Goal: Transaction & Acquisition: Book appointment/travel/reservation

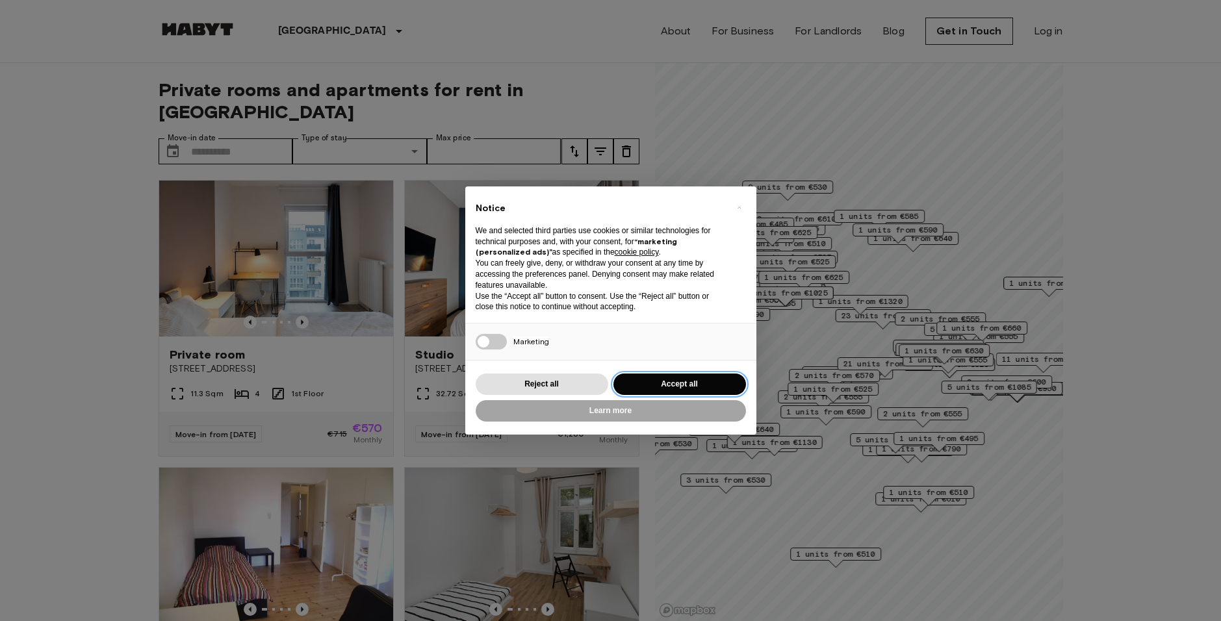
click at [648, 379] on button "Accept all" at bounding box center [679, 384] width 133 height 21
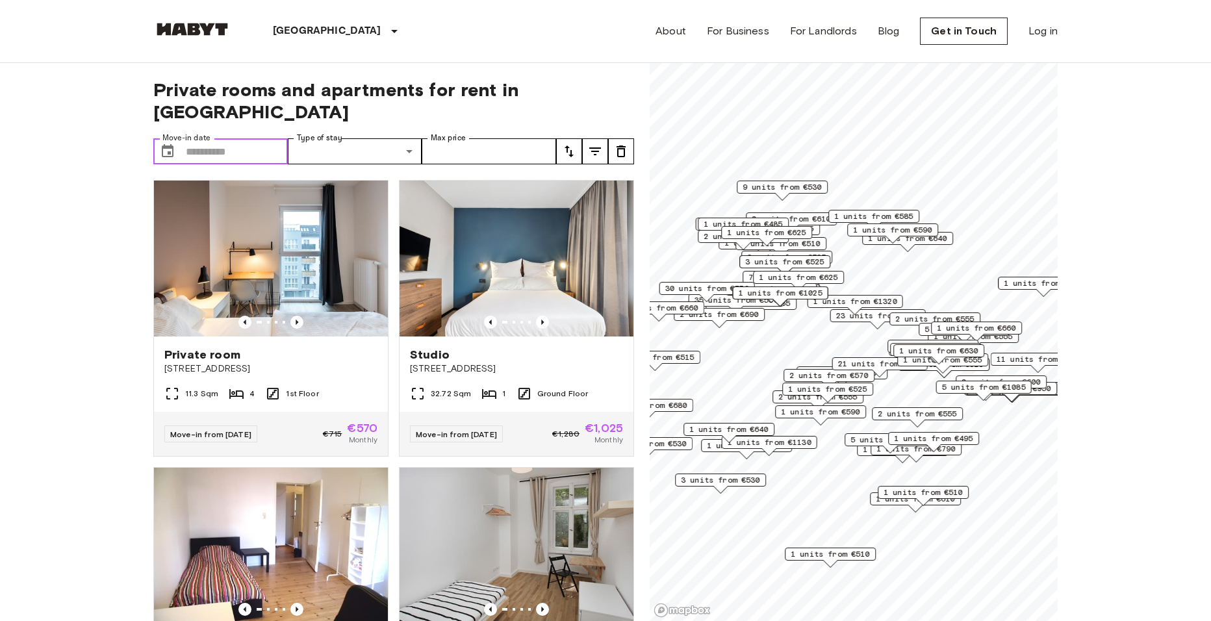
click at [228, 138] on input "Move-in date" at bounding box center [237, 151] width 102 height 26
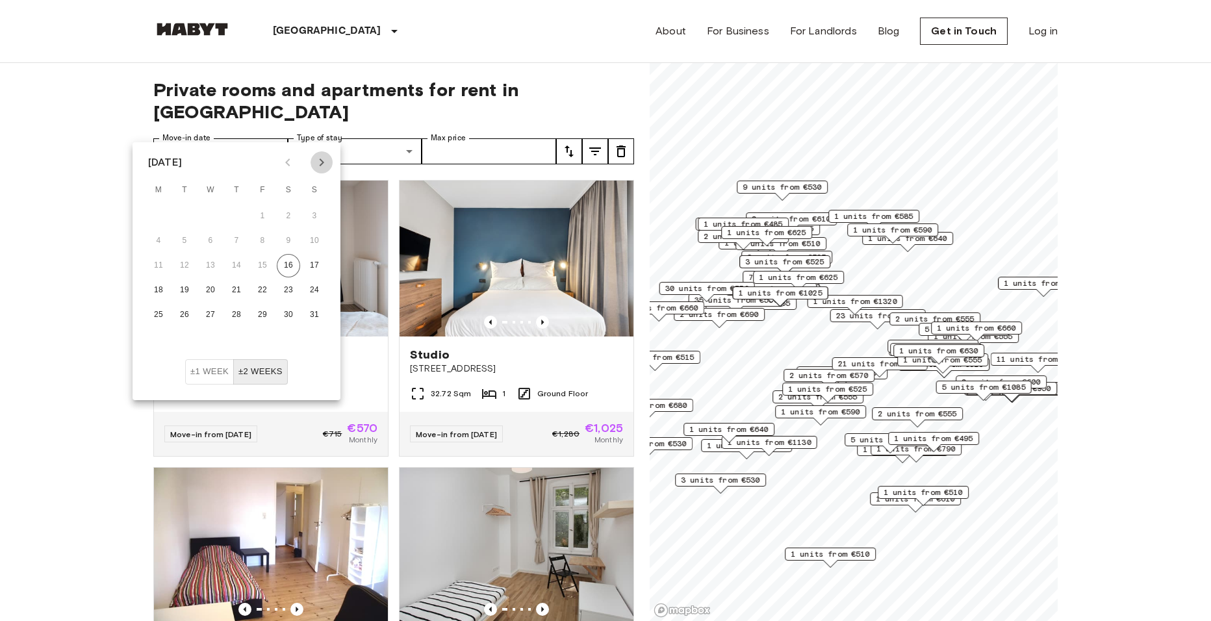
click at [324, 160] on icon "Next month" at bounding box center [322, 163] width 16 height 16
click at [308, 263] on button "21" at bounding box center [314, 265] width 23 height 23
type input "**********"
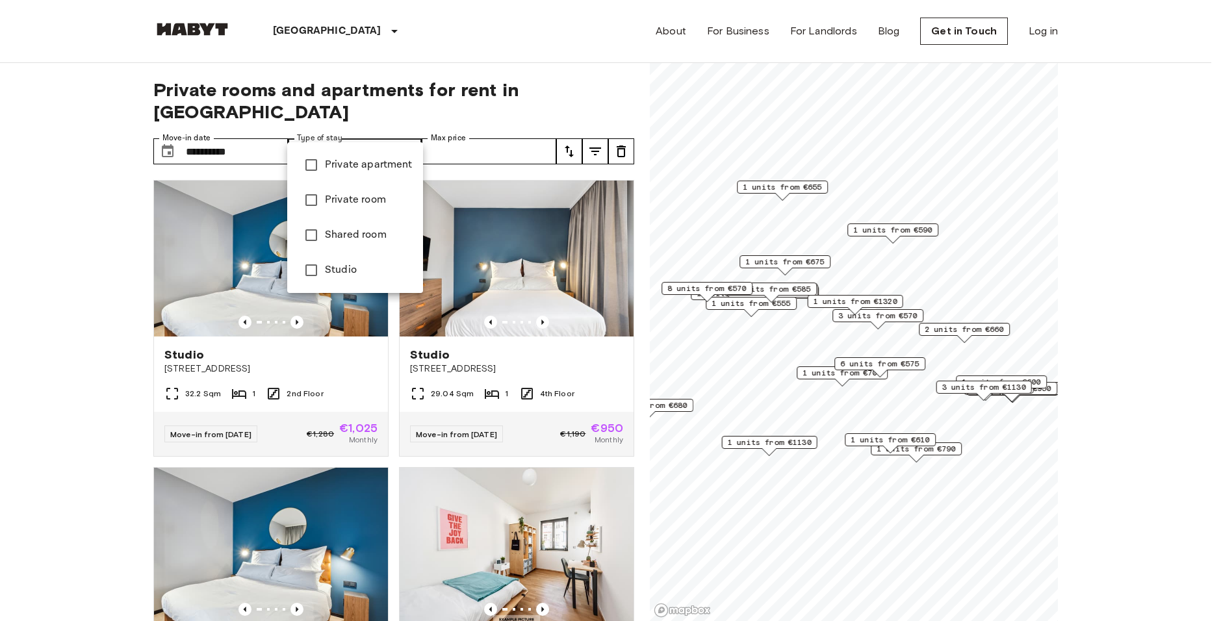
click at [346, 167] on span "Private apartment" at bounding box center [369, 165] width 88 height 16
type input "**********"
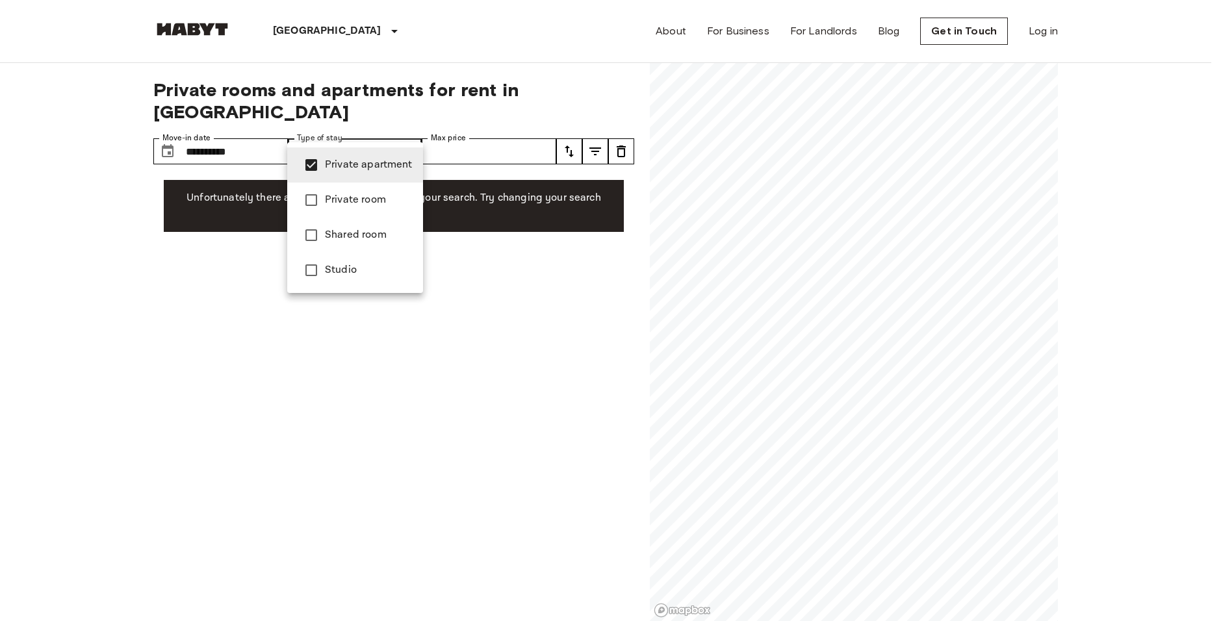
click at [125, 185] on div at bounding box center [610, 310] width 1221 height 621
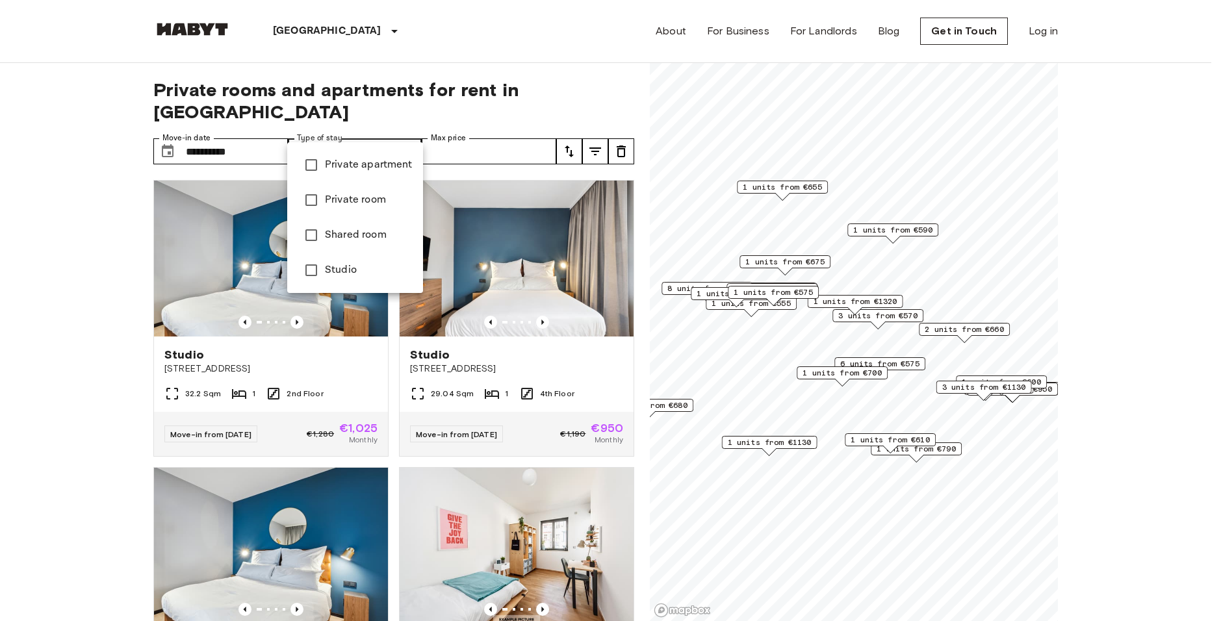
click at [151, 411] on div at bounding box center [610, 310] width 1221 height 621
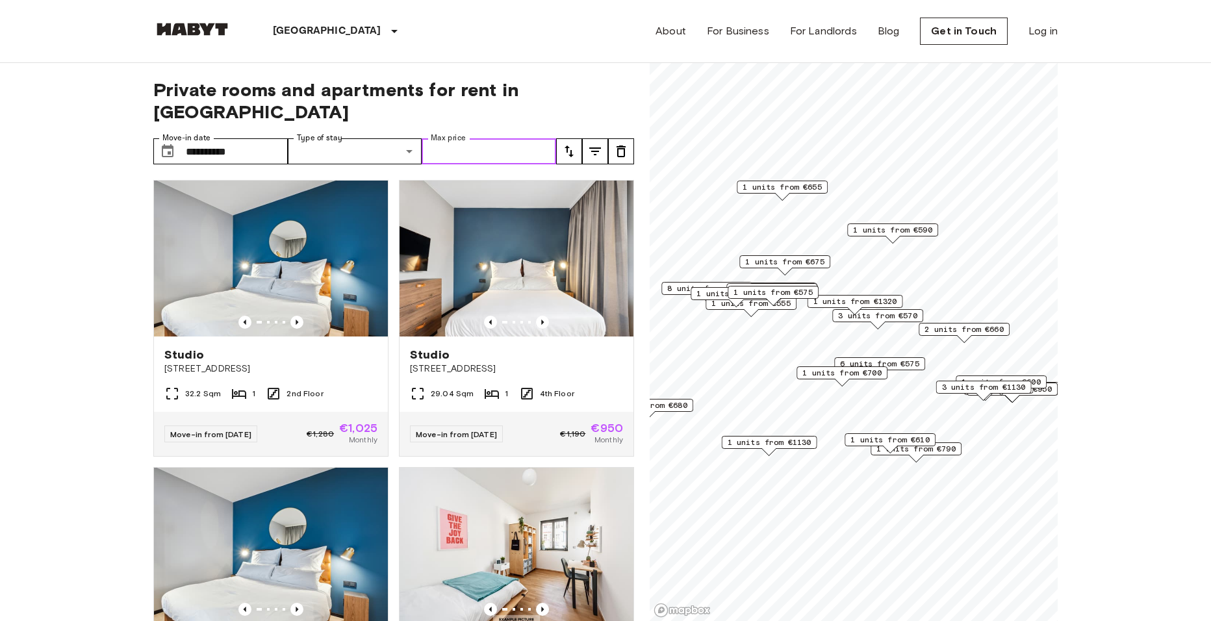
click at [478, 138] on input "Max price" at bounding box center [489, 151] width 135 height 26
type input "****"
click at [880, 316] on span "3 units from €570" at bounding box center [877, 316] width 79 height 12
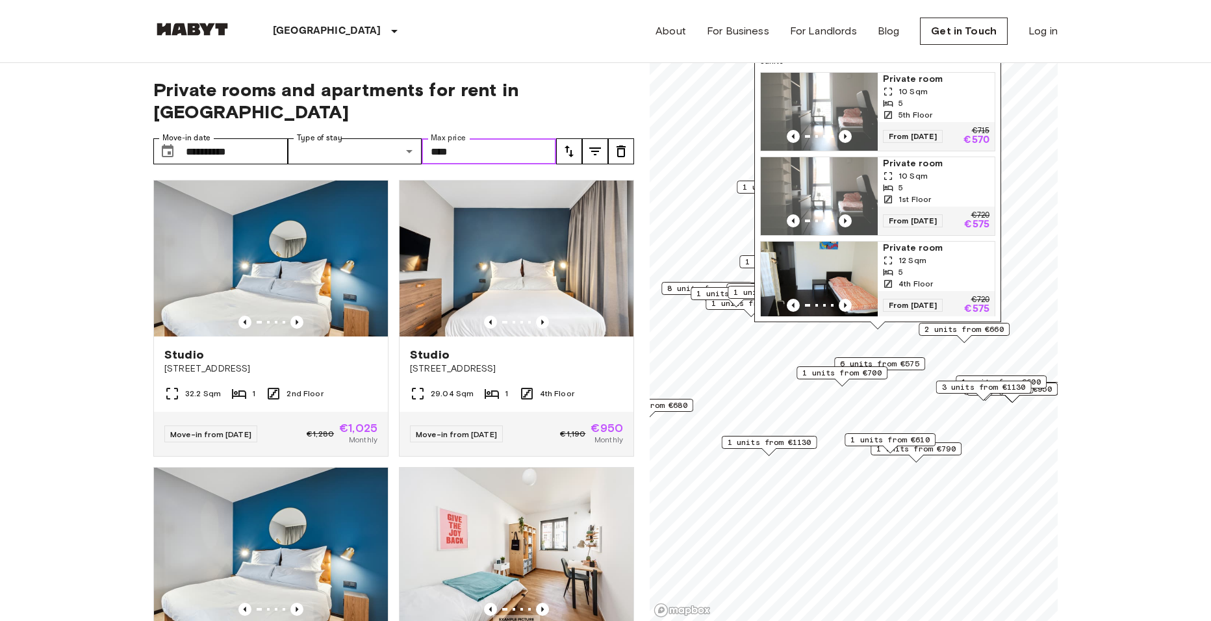
click at [968, 388] on span "3 units from €1130" at bounding box center [984, 387] width 84 height 12
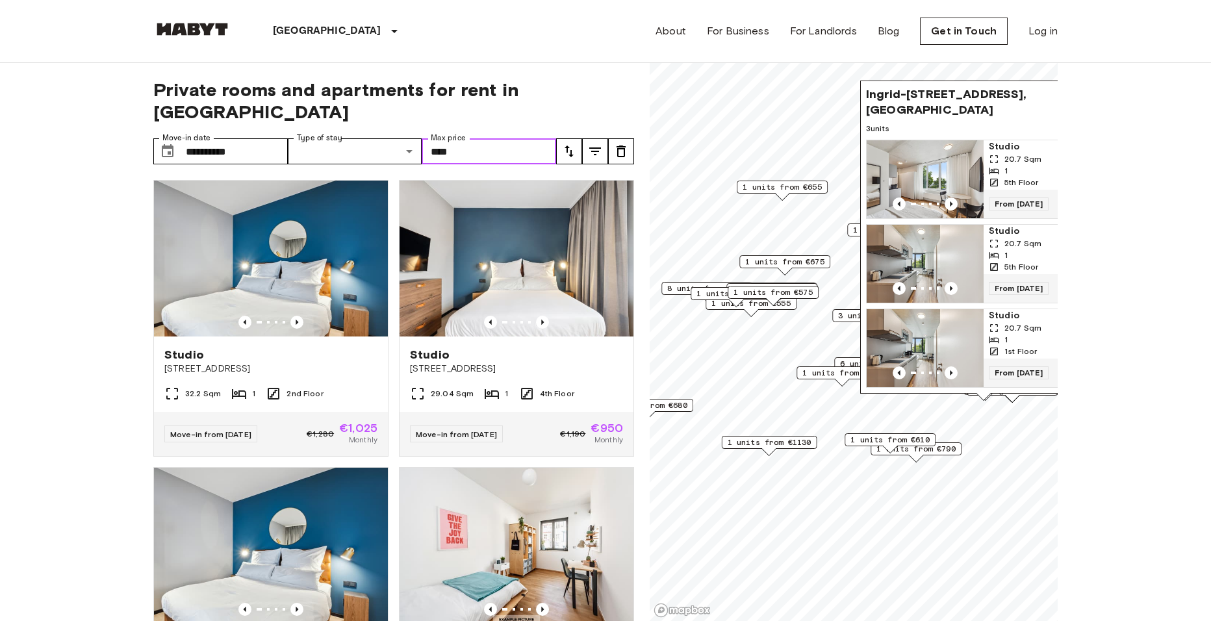
click at [942, 446] on span "1 units from €790" at bounding box center [916, 449] width 79 height 12
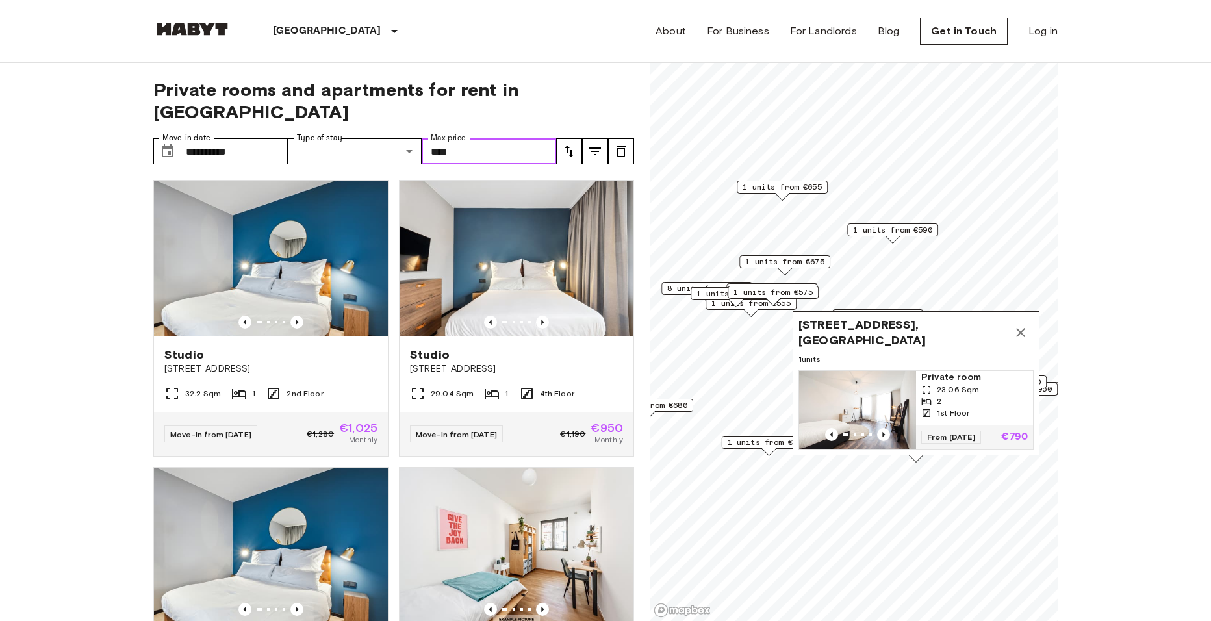
click at [949, 384] on span "23.06 Sqm" at bounding box center [958, 390] width 42 height 12
click at [773, 452] on div "Map marker" at bounding box center [769, 451] width 14 height 7
click at [775, 443] on span "1 units from €1130" at bounding box center [770, 443] width 84 height 12
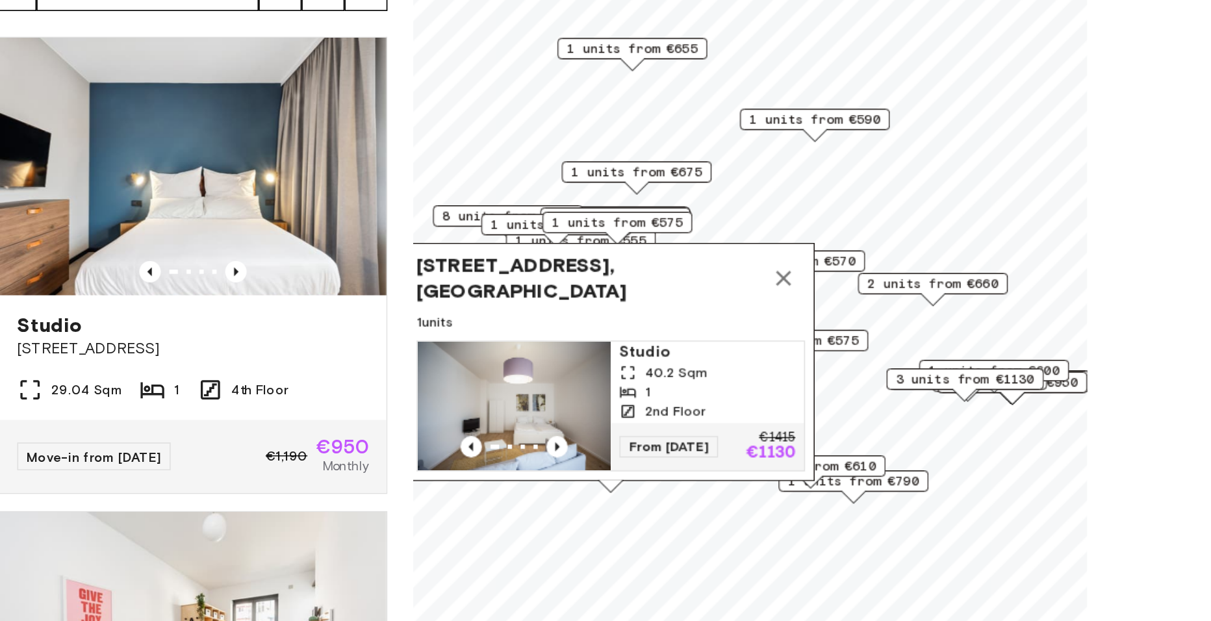
click at [1039, 381] on span "1 units from €600" at bounding box center [1001, 382] width 79 height 12
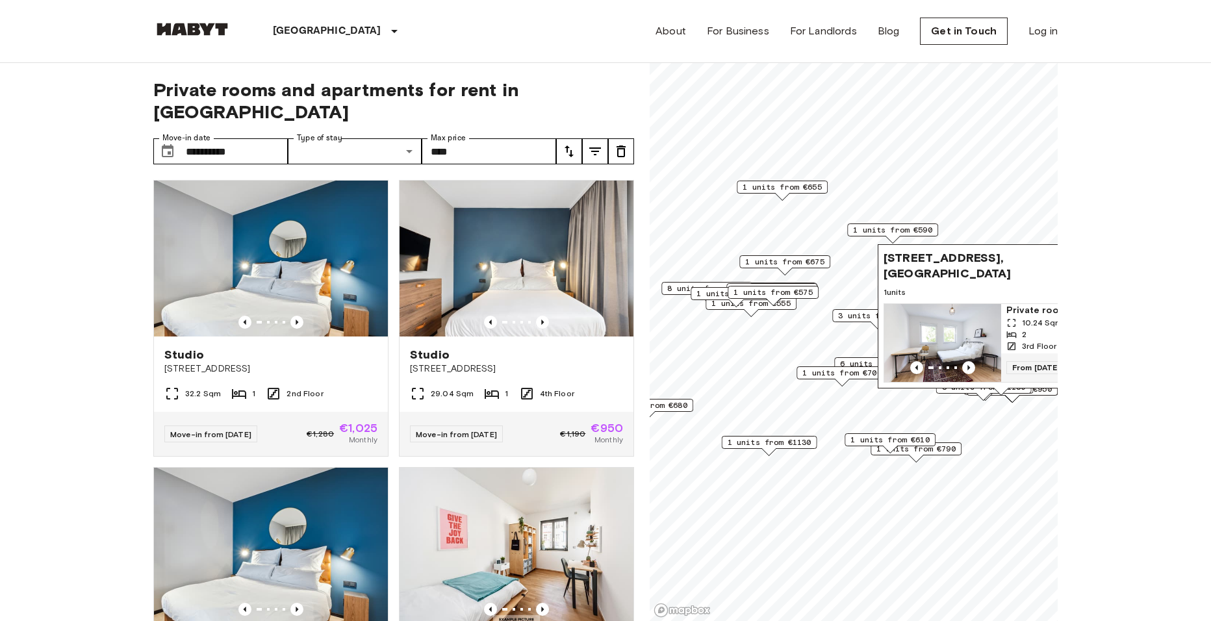
click at [1045, 394] on div "[STREET_ADDRESS], [GEOGRAPHIC_DATA] 1 units Private room 10.24 Sqm 2 3rd Floor …" at bounding box center [1001, 319] width 247 height 151
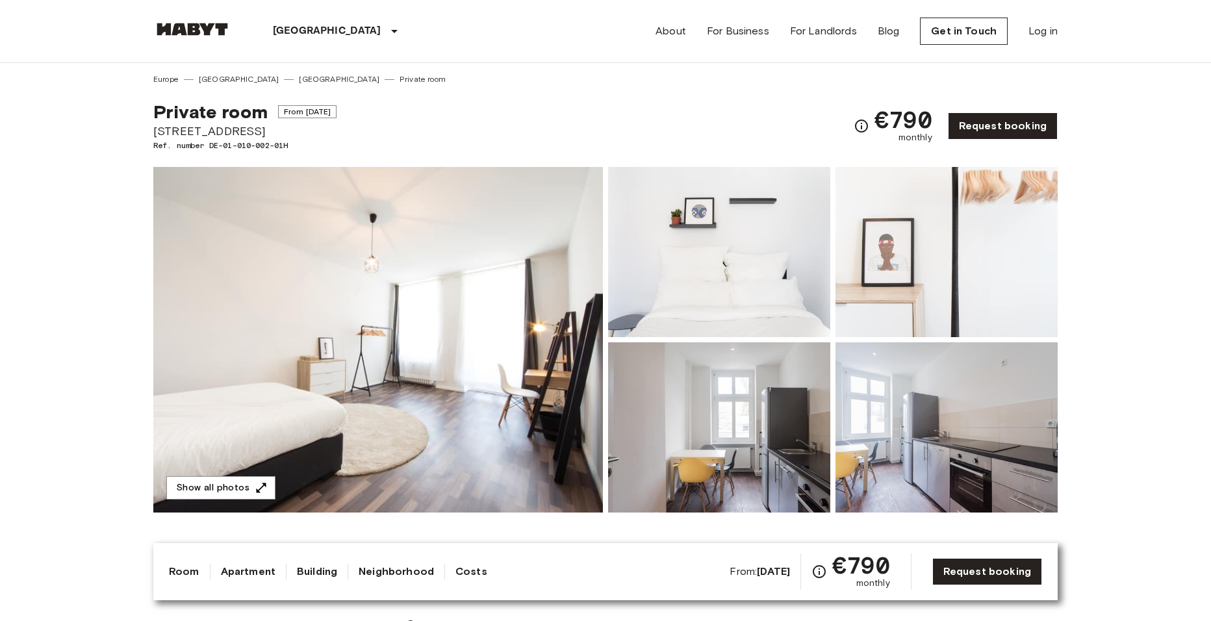
click at [486, 322] on img at bounding box center [378, 340] width 450 height 346
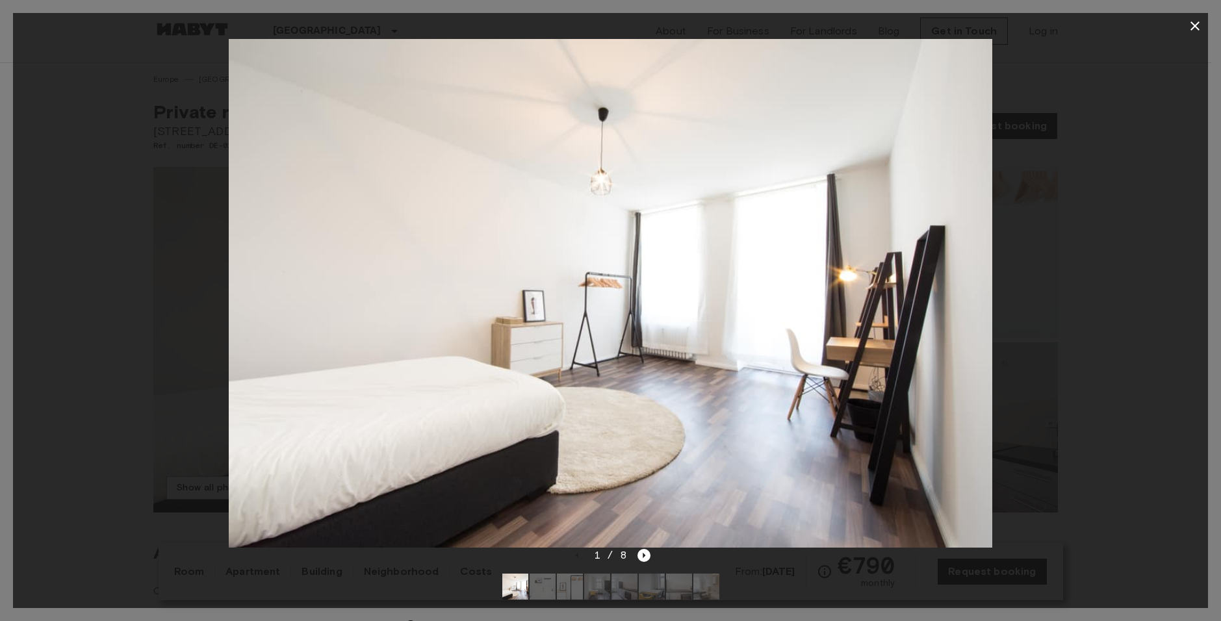
click at [1194, 25] on icon "button" at bounding box center [1195, 25] width 9 height 9
